Goal: Information Seeking & Learning: Learn about a topic

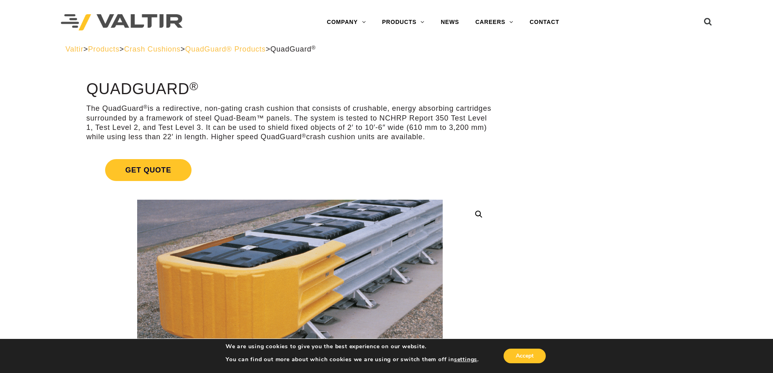
click at [240, 50] on span "QuadGuard® Products" at bounding box center [225, 49] width 81 height 8
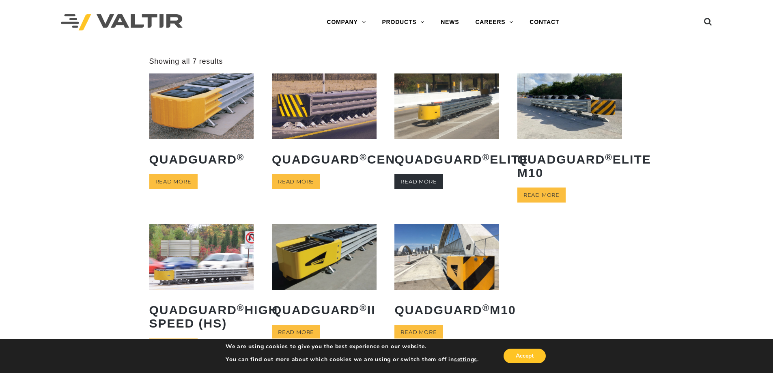
click at [416, 189] on link "Read more" at bounding box center [418, 181] width 48 height 15
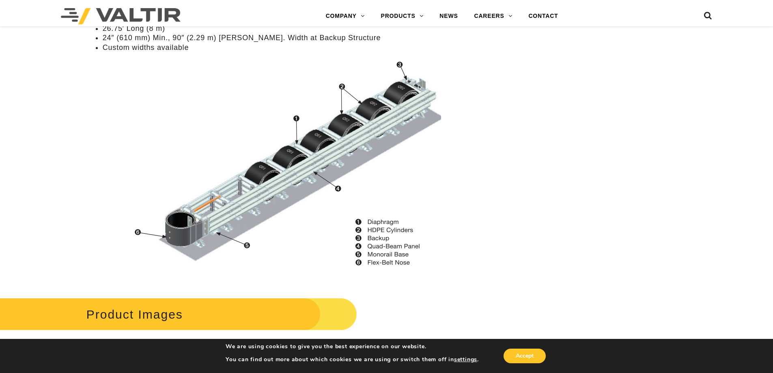
scroll to position [743, 0]
